Goal: Check status: Check status

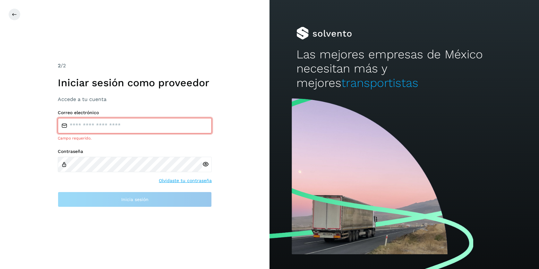
click at [224, 92] on div "2 /2 Iniciar sesión como proveedor Accede a tu cuenta Correo electrónico Campo …" at bounding box center [135, 134] width 270 height 269
click at [68, 17] on div at bounding box center [277, 14] width 539 height 12
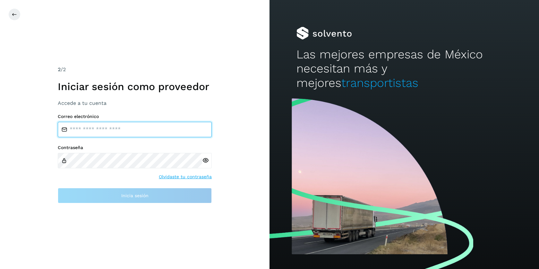
click at [78, 125] on input "email" at bounding box center [135, 129] width 154 height 15
type input "**********"
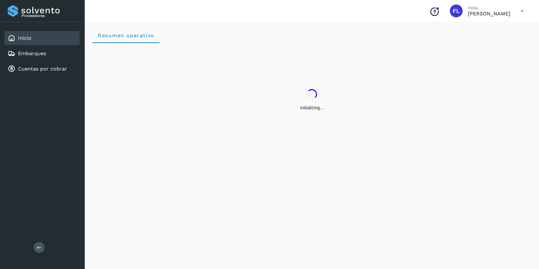
click at [127, 196] on div "Resumen operativo" at bounding box center [312, 145] width 455 height 250
click at [474, 14] on p "Fabian Lopez Calva" at bounding box center [489, 14] width 43 height 6
click at [522, 11] on icon at bounding box center [522, 10] width 13 height 13
click at [250, 15] on div at bounding box center [269, 134] width 539 height 269
click at [27, 68] on link "Cuentas por cobrar" at bounding box center [42, 69] width 49 height 6
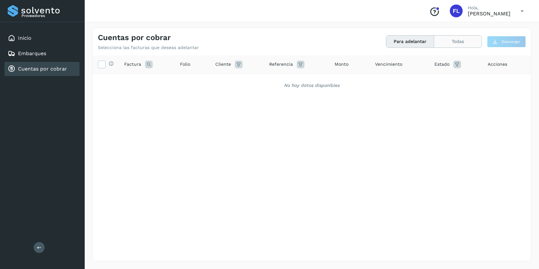
click at [467, 43] on button "Todas" at bounding box center [458, 42] width 48 height 12
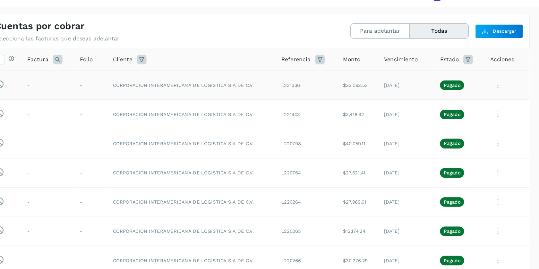
click at [500, 79] on icon at bounding box center [506, 85] width 13 height 13
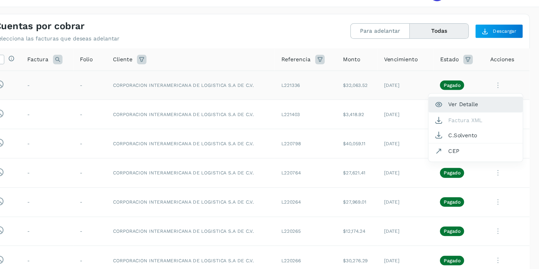
click at [450, 95] on button "Ver Detalle" at bounding box center [488, 101] width 76 height 13
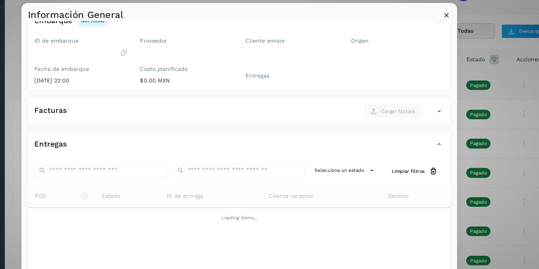
scroll to position [39, 0]
click at [440, 25] on icon at bounding box center [443, 28] width 7 height 7
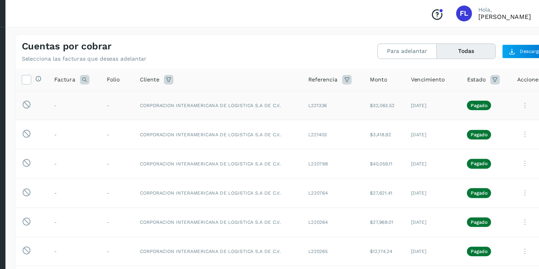
scroll to position [0, 0]
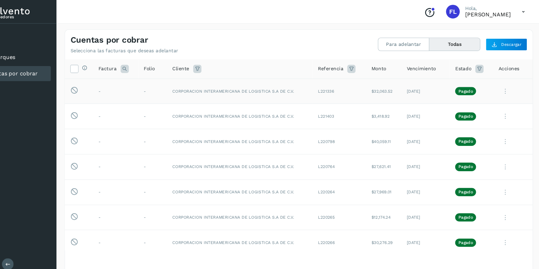
click at [462, 86] on p "Pagado" at bounding box center [469, 85] width 14 height 4
click at [500, 83] on icon at bounding box center [506, 85] width 13 height 13
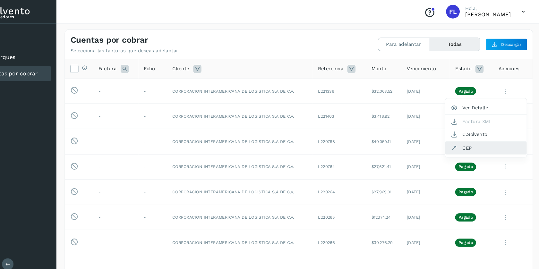
click at [450, 136] on button "CEP" at bounding box center [488, 139] width 76 height 12
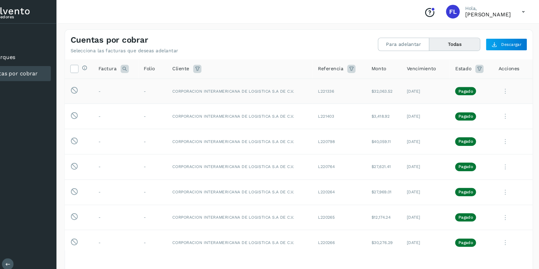
click at [189, 88] on td "CORPORACION INTERAMERICANA DE LOGISTICA S.A DE C.V." at bounding box center [256, 86] width 136 height 24
click at [190, 83] on td "CORPORACION INTERAMERICANA DE LOGISTICA S.A DE C.V." at bounding box center [256, 86] width 136 height 24
click at [500, 85] on icon at bounding box center [506, 85] width 13 height 13
click at [450, 103] on button "Ver Detalle" at bounding box center [488, 101] width 76 height 13
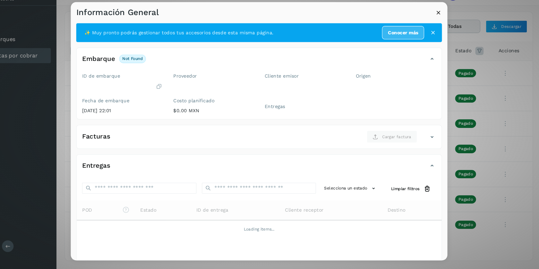
click at [440, 25] on icon at bounding box center [443, 28] width 7 height 7
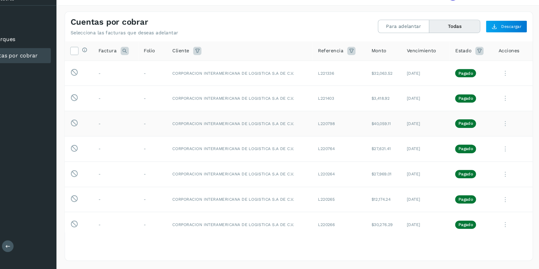
click at [500, 126] on icon at bounding box center [506, 132] width 13 height 13
click at [450, 142] on button "Ver Detalle" at bounding box center [488, 148] width 76 height 13
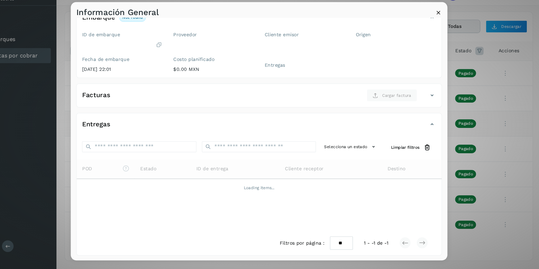
scroll to position [39, 0]
click at [440, 25] on icon at bounding box center [443, 28] width 7 height 7
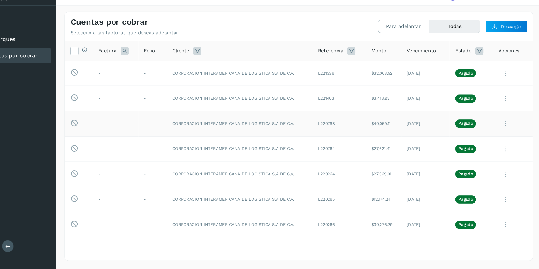
click at [500, 79] on icon at bounding box center [506, 85] width 13 height 13
click at [455, 136] on icon at bounding box center [458, 139] width 6 height 6
